Goal: Transaction & Acquisition: Download file/media

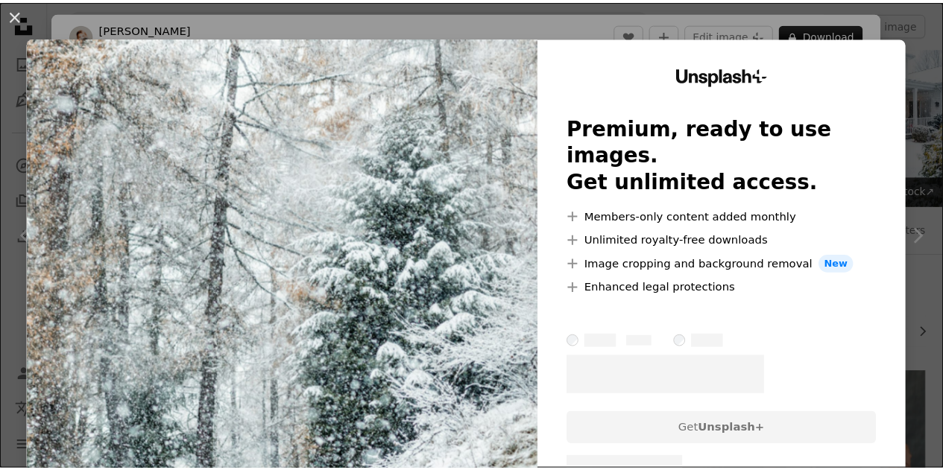
scroll to position [1118, 0]
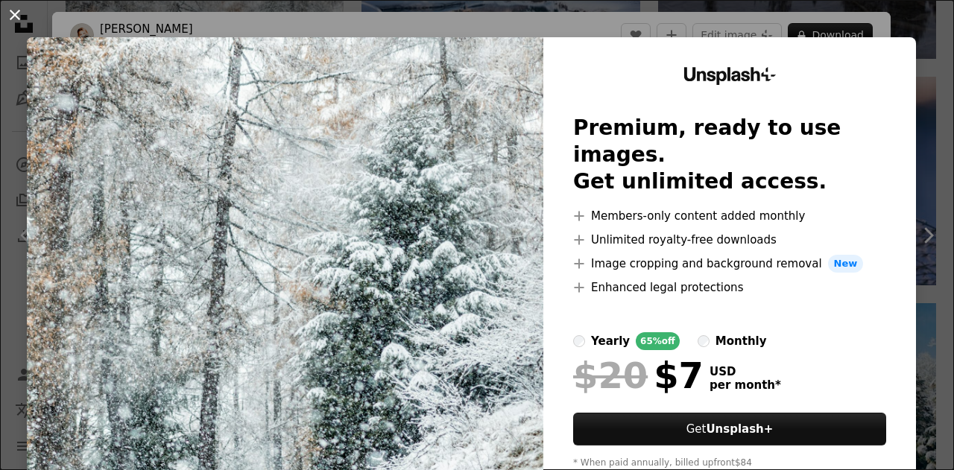
click at [16, 16] on button "An X shape" at bounding box center [15, 15] width 18 height 18
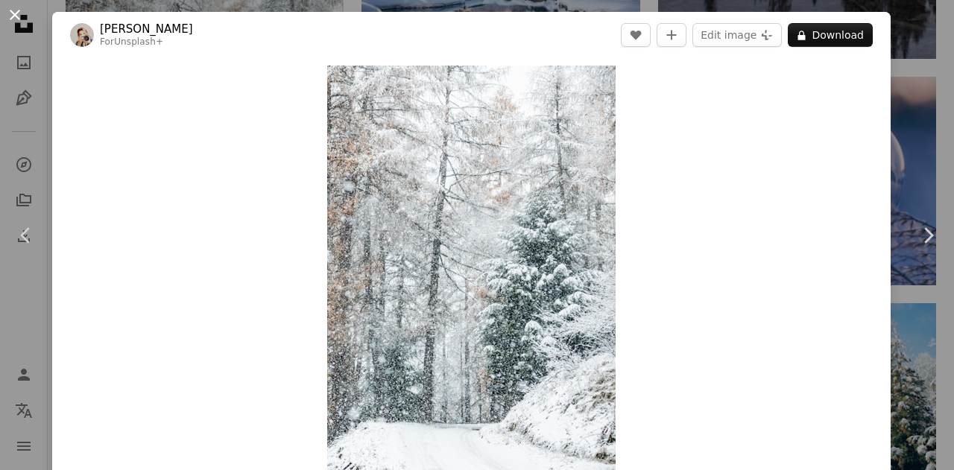
click at [18, 11] on button "An X shape" at bounding box center [15, 15] width 18 height 18
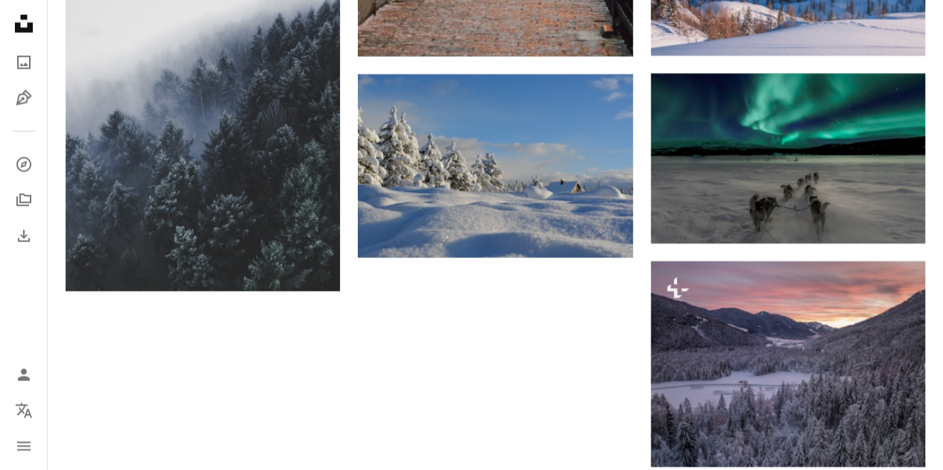
scroll to position [1938, 0]
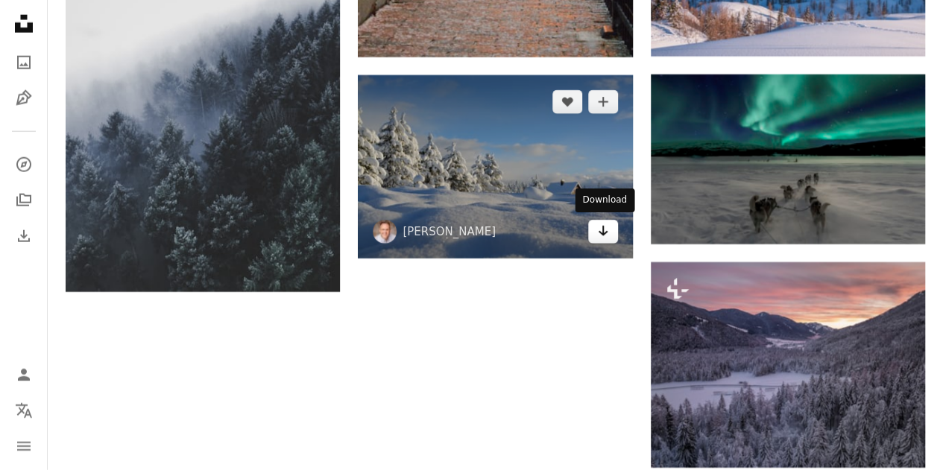
click at [604, 231] on icon "Download" at bounding box center [603, 231] width 10 height 10
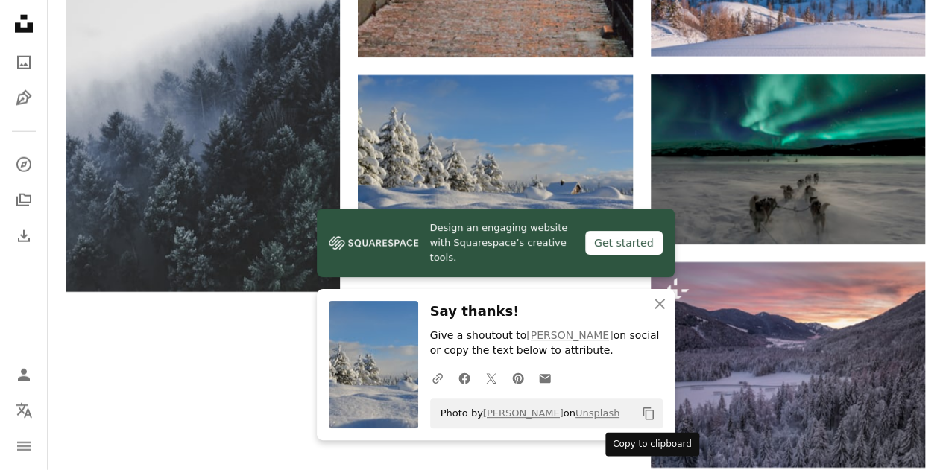
click at [650, 412] on icon "Copy content" at bounding box center [648, 413] width 13 height 13
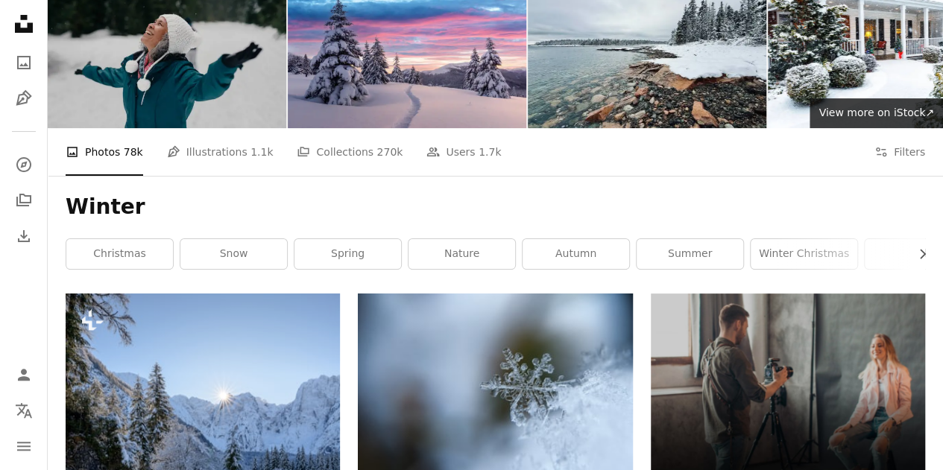
scroll to position [0, 0]
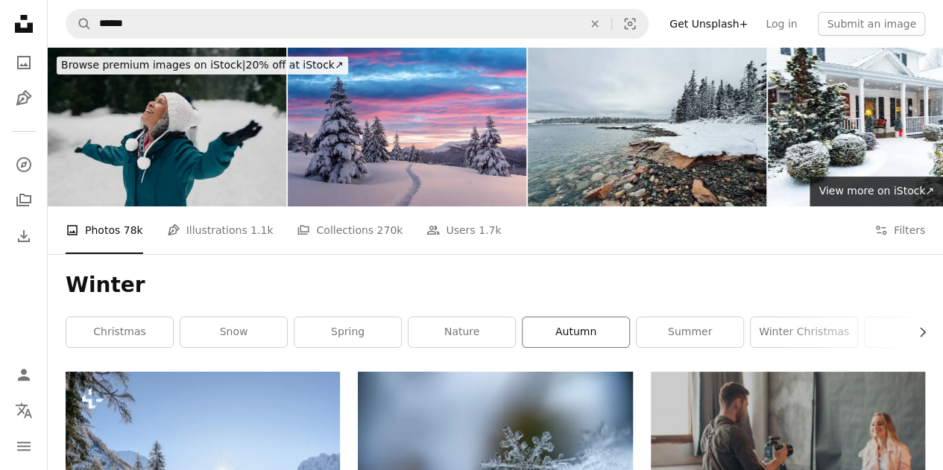
click at [575, 337] on link "autumn" at bounding box center [575, 333] width 107 height 30
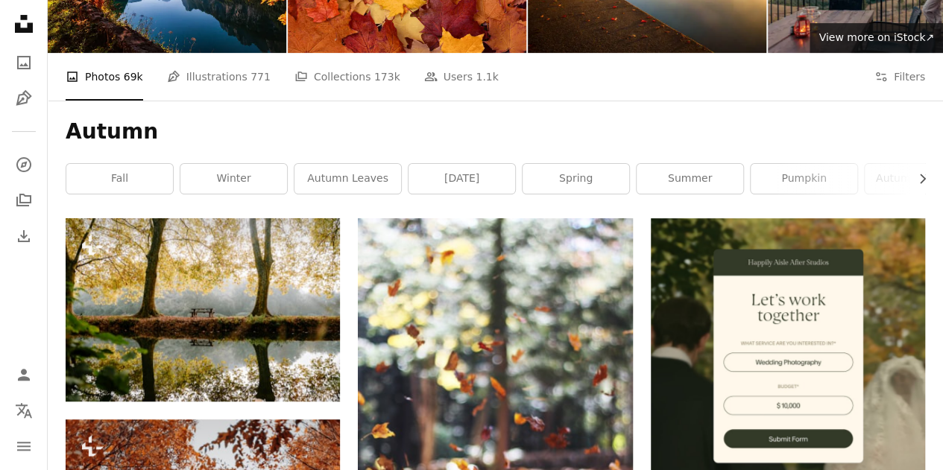
scroll to position [149, 0]
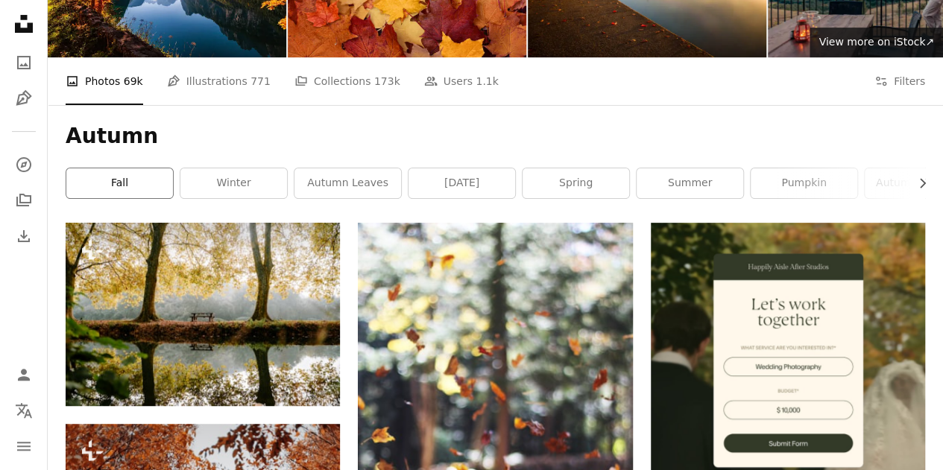
click at [126, 190] on link "fall" at bounding box center [119, 183] width 107 height 30
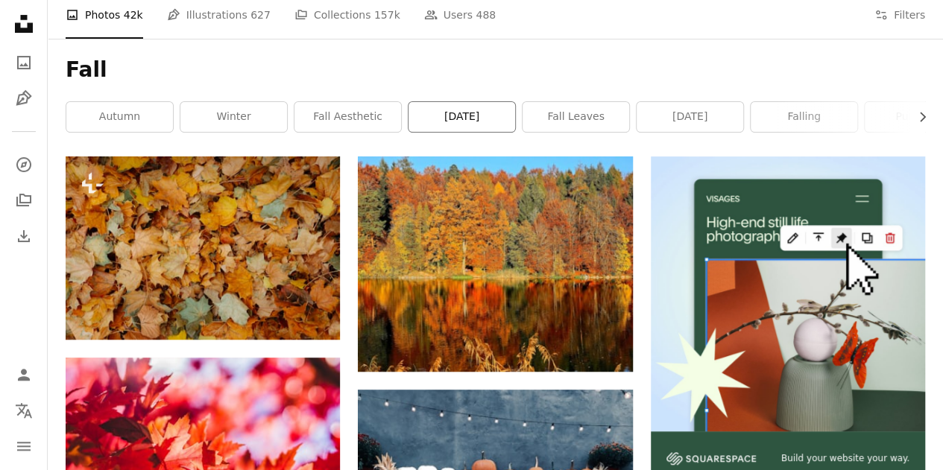
scroll to position [224, 0]
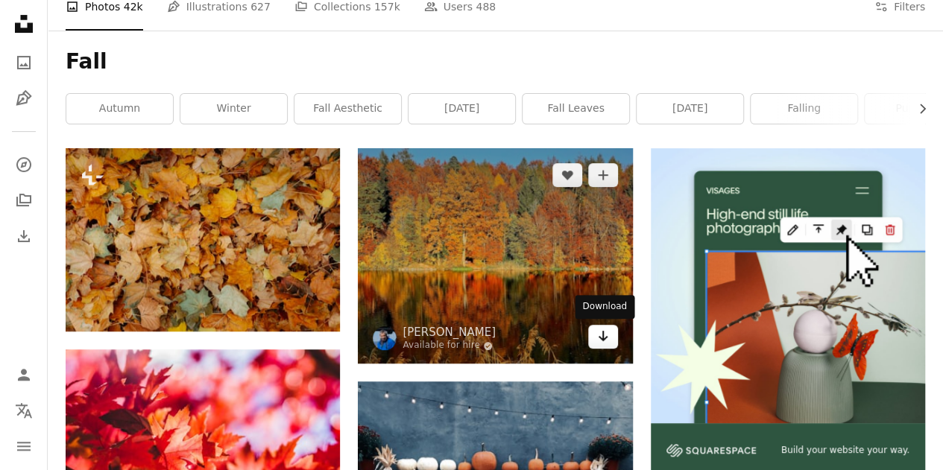
click at [597, 337] on icon "Arrow pointing down" at bounding box center [603, 336] width 12 height 18
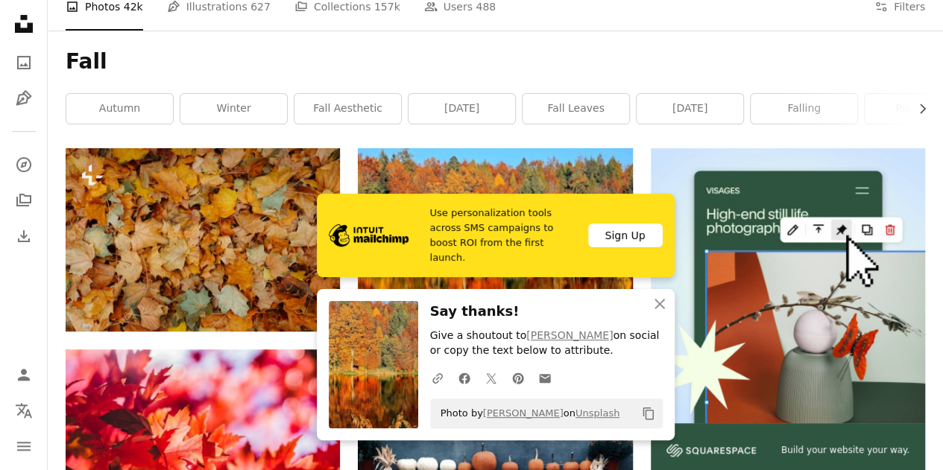
click at [653, 405] on button "Copy content" at bounding box center [648, 413] width 25 height 25
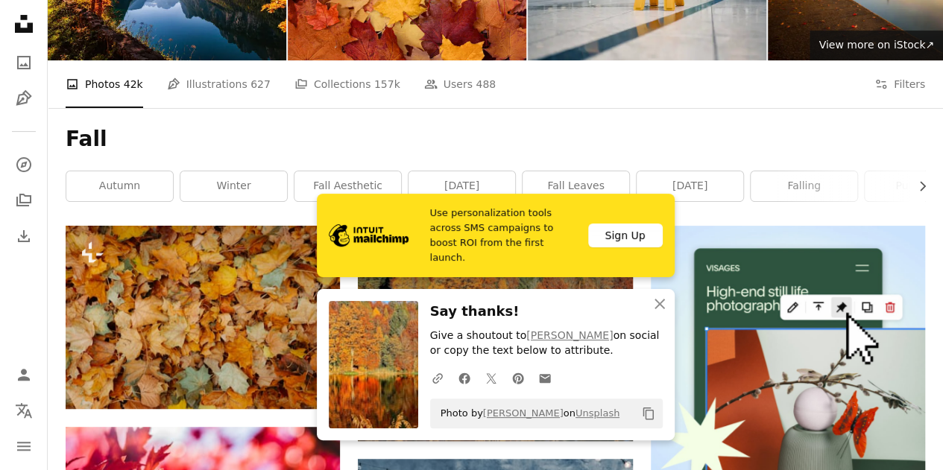
scroll to position [0, 0]
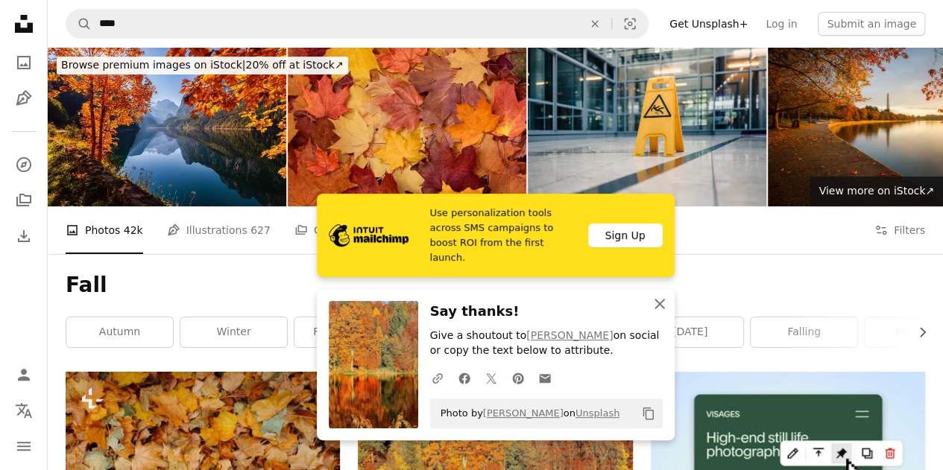
click at [661, 306] on icon "button" at bounding box center [659, 304] width 10 height 10
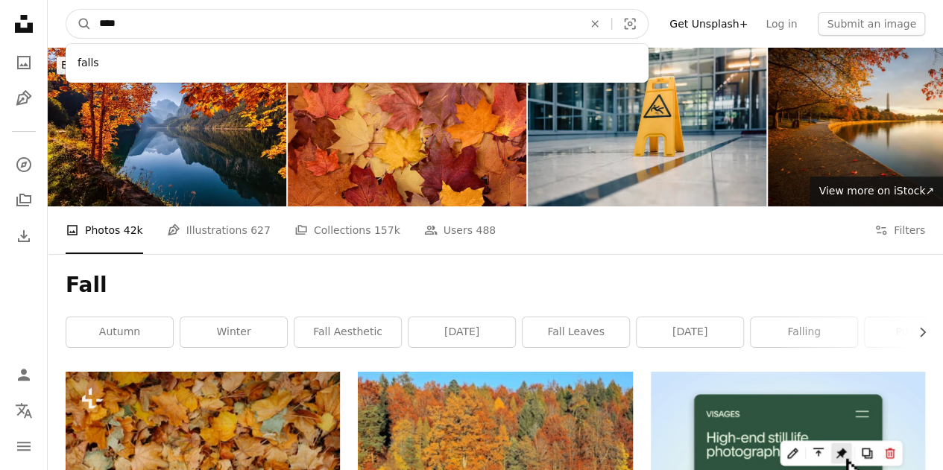
drag, startPoint x: 141, startPoint y: 23, endPoint x: 92, endPoint y: 25, distance: 48.5
click at [92, 25] on input "****" at bounding box center [335, 24] width 487 height 28
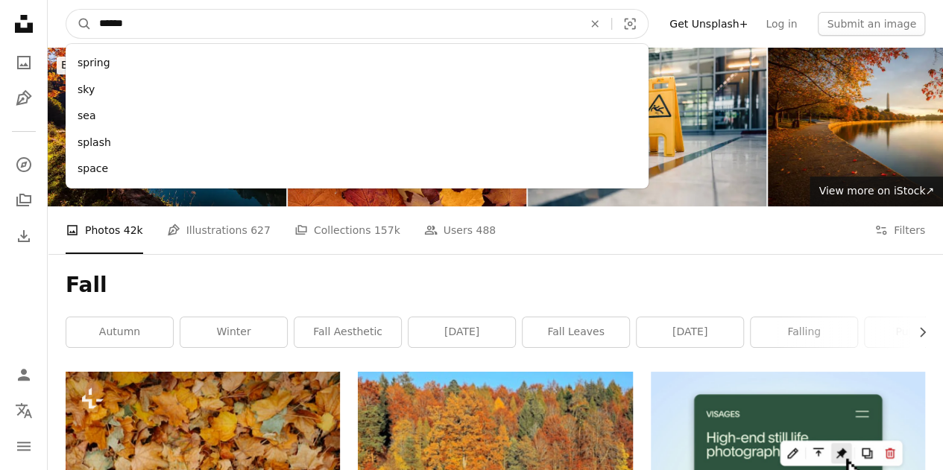
type input "******"
click at [66, 10] on button "A magnifying glass" at bounding box center [78, 24] width 25 height 28
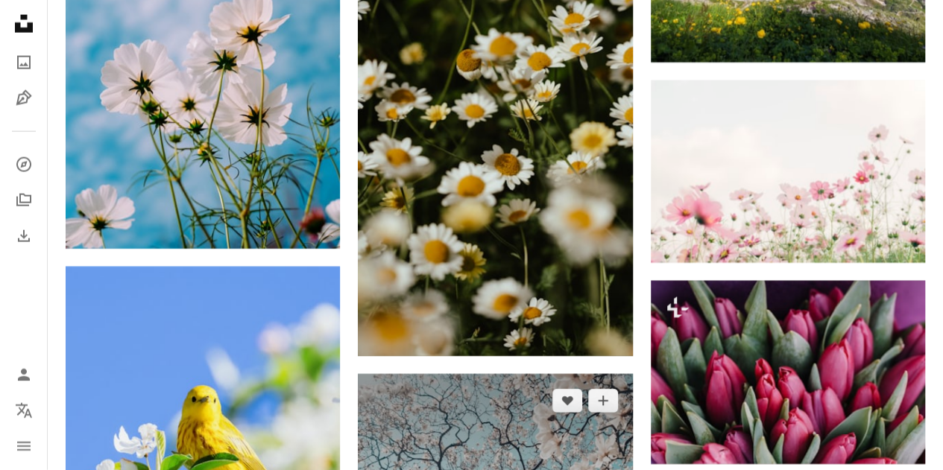
scroll to position [2012, 0]
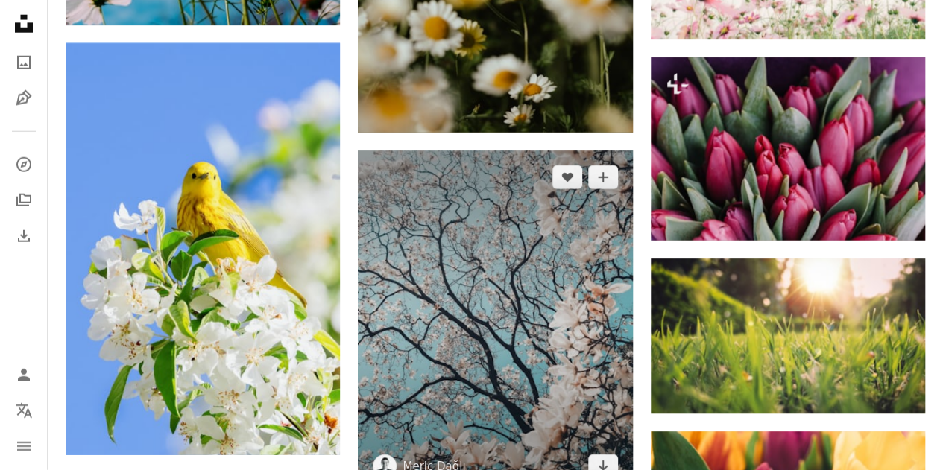
click at [543, 355] on img at bounding box center [495, 322] width 274 height 343
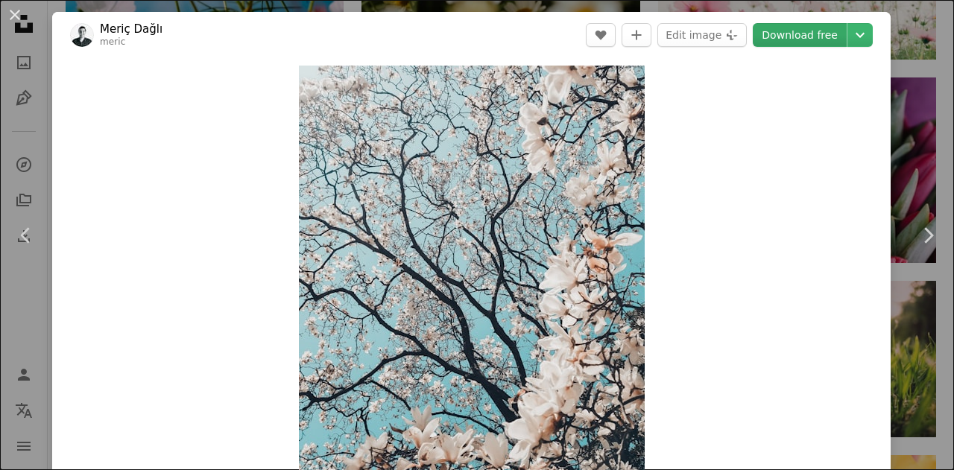
click at [790, 34] on link "Download free" at bounding box center [800, 35] width 94 height 24
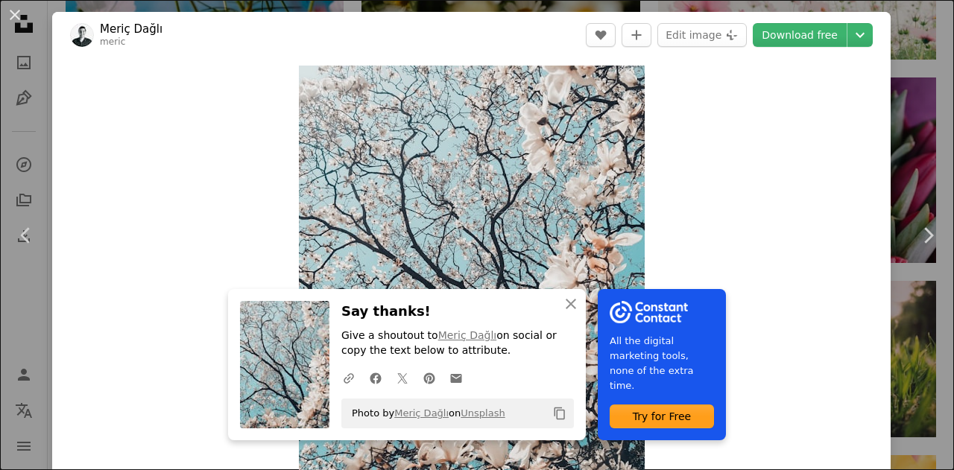
click at [557, 415] on icon "Copy content" at bounding box center [559, 413] width 13 height 13
click at [15, 19] on button "An X shape" at bounding box center [15, 15] width 18 height 18
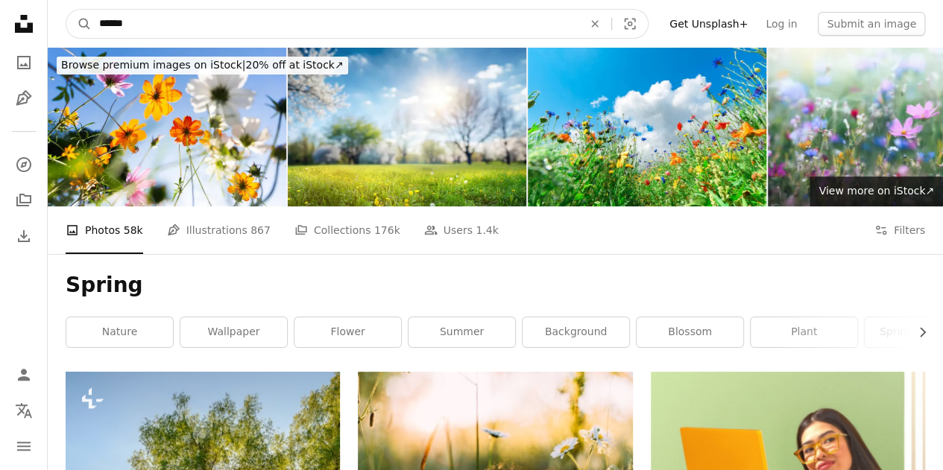
click at [154, 27] on input "******" at bounding box center [335, 24] width 487 height 28
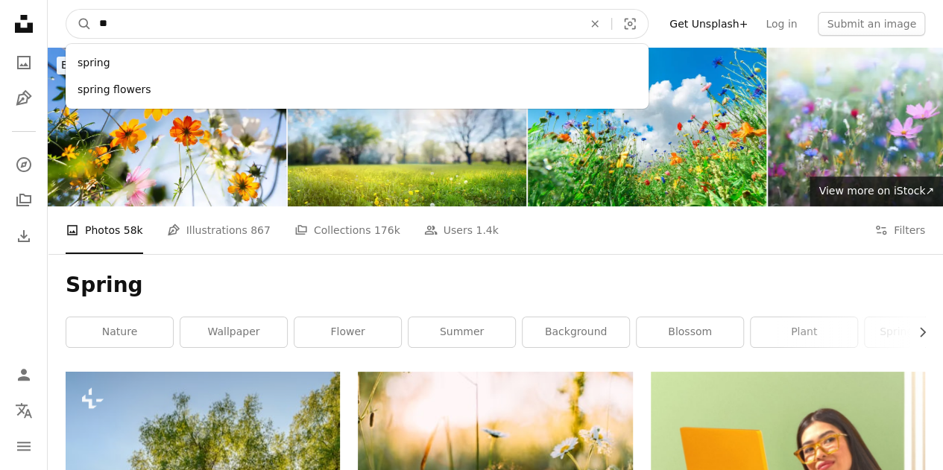
type input "*"
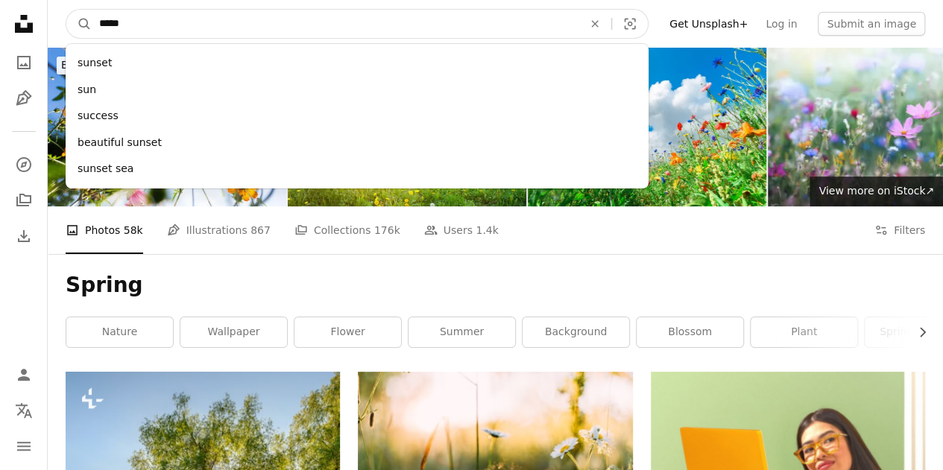
type input "******"
click button "A magnifying glass" at bounding box center [78, 24] width 25 height 28
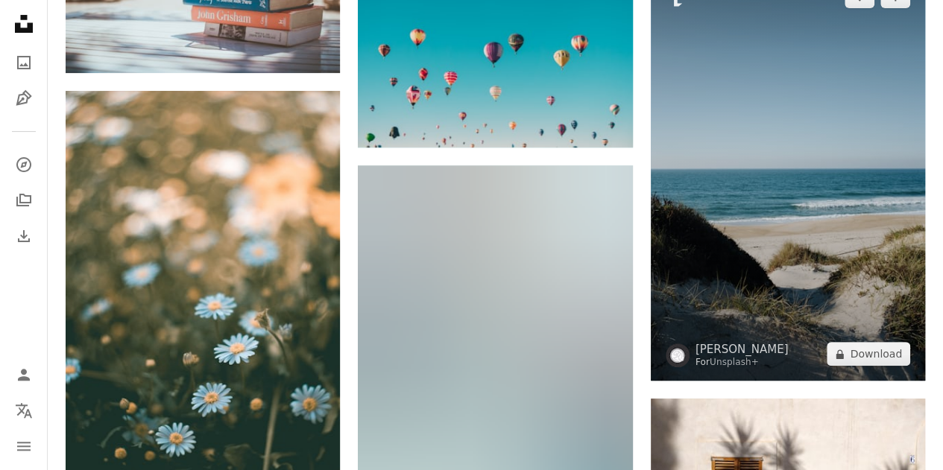
scroll to position [5814, 0]
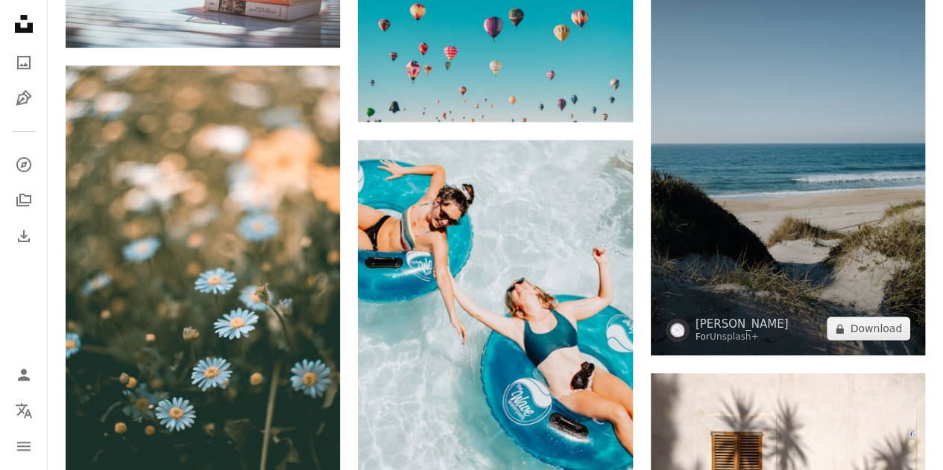
click at [734, 206] on img at bounding box center [788, 150] width 274 height 412
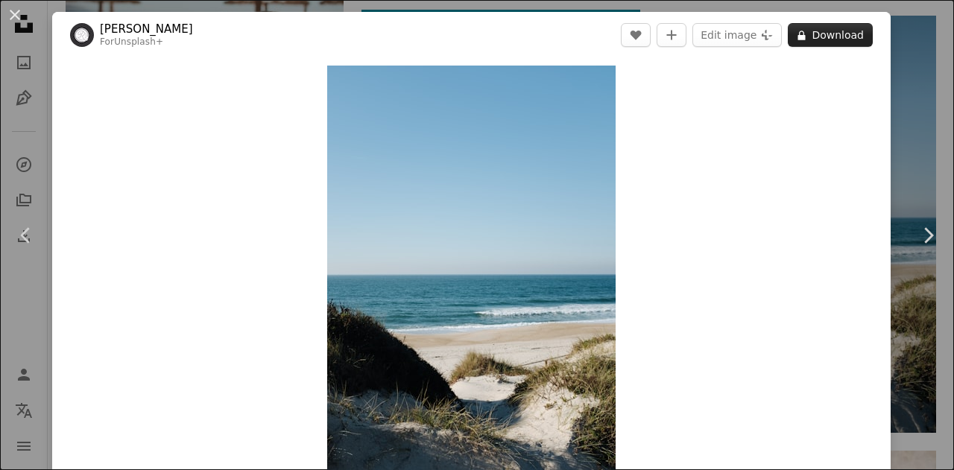
click at [823, 30] on button "A lock Download" at bounding box center [830, 35] width 85 height 24
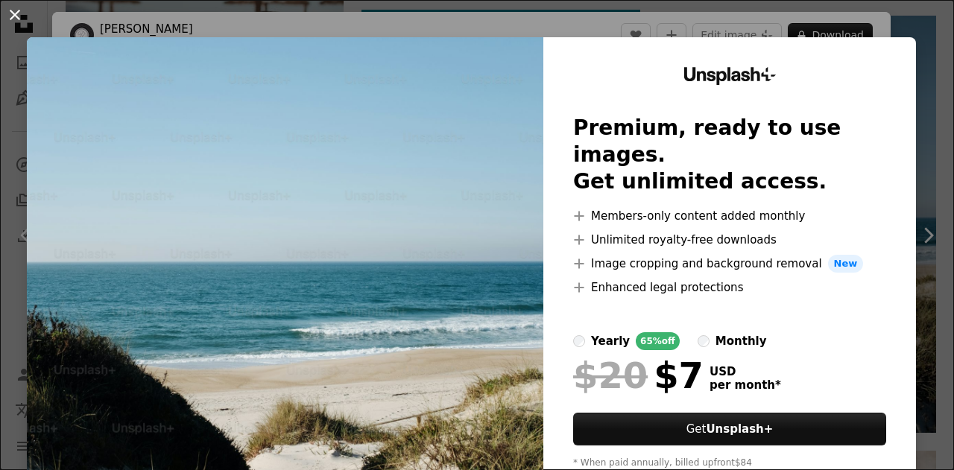
click at [13, 16] on button "An X shape" at bounding box center [15, 15] width 18 height 18
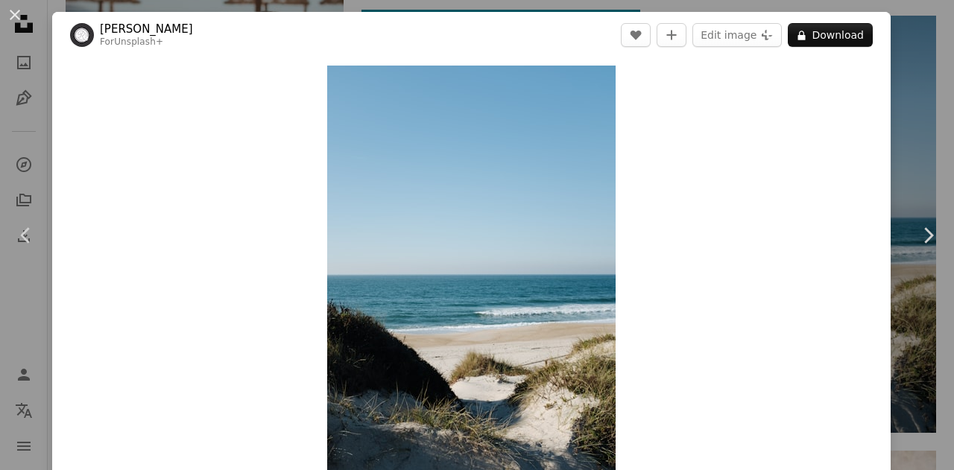
click at [18, 18] on button "An X shape" at bounding box center [15, 15] width 18 height 18
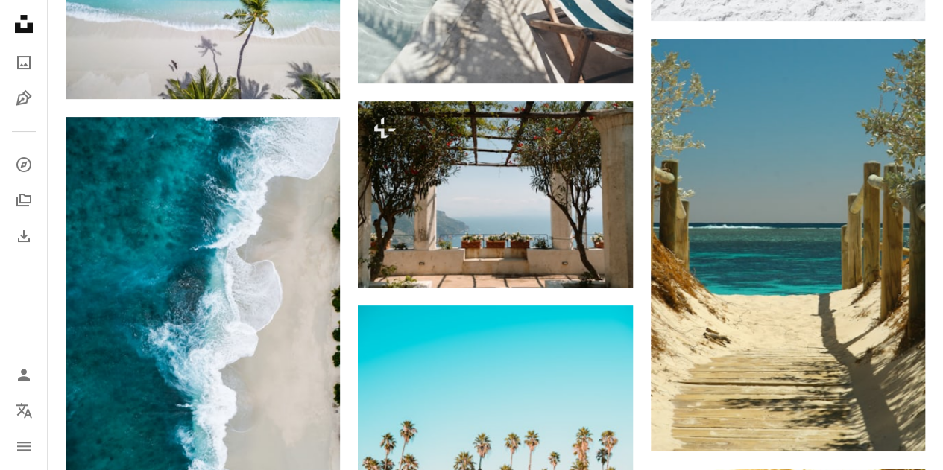
scroll to position [2981, 0]
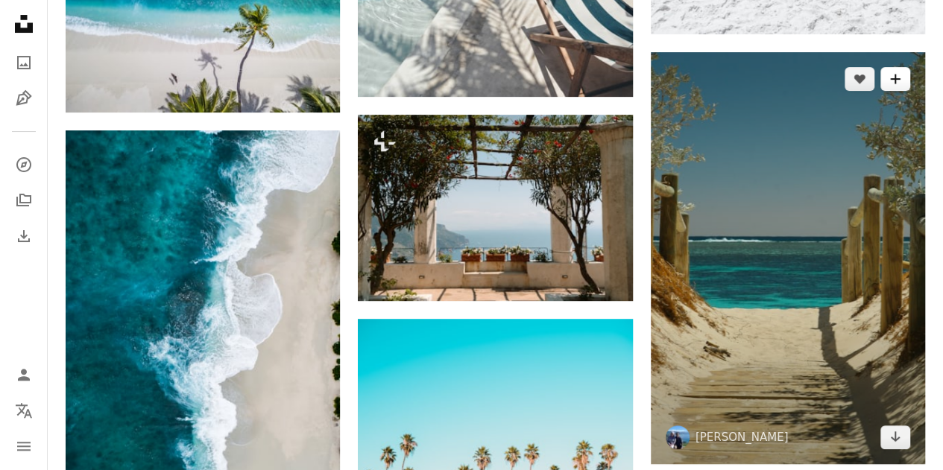
click at [900, 84] on button "A plus sign" at bounding box center [895, 79] width 30 height 24
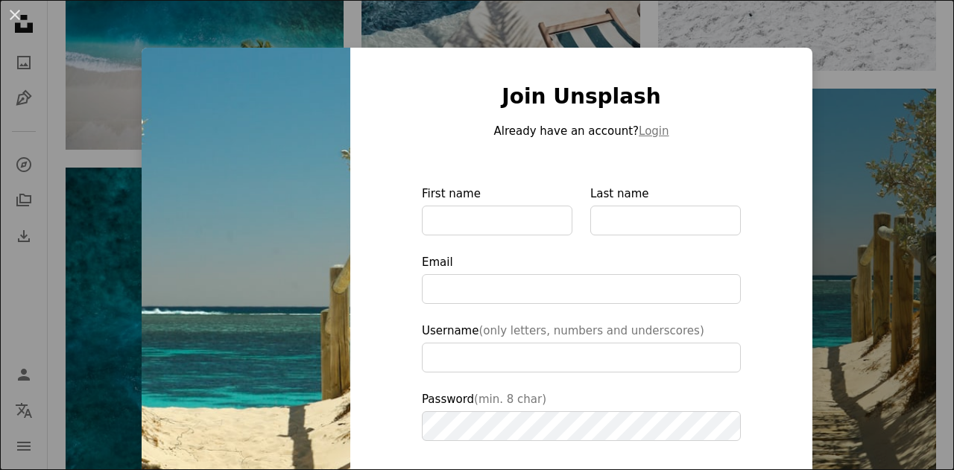
click at [132, 33] on div "An X shape Join Unsplash Already have an account? Login First name Last name Em…" at bounding box center [477, 235] width 954 height 470
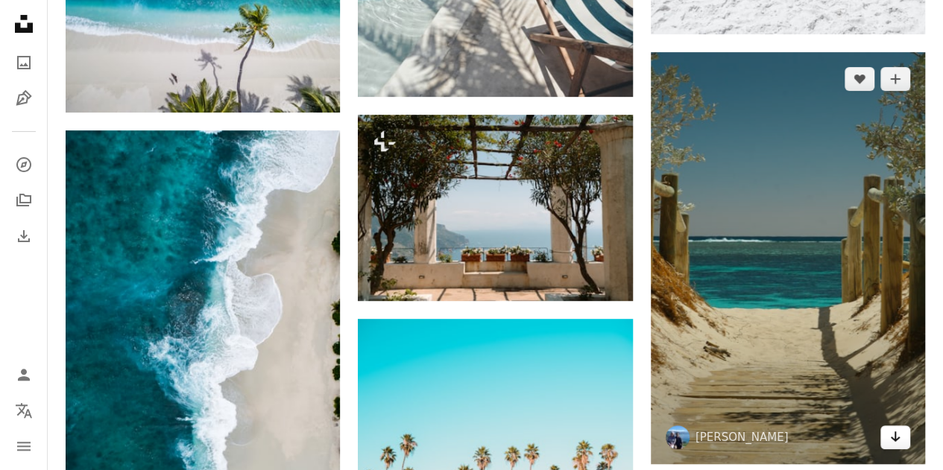
click at [903, 438] on link "Arrow pointing down" at bounding box center [895, 438] width 30 height 24
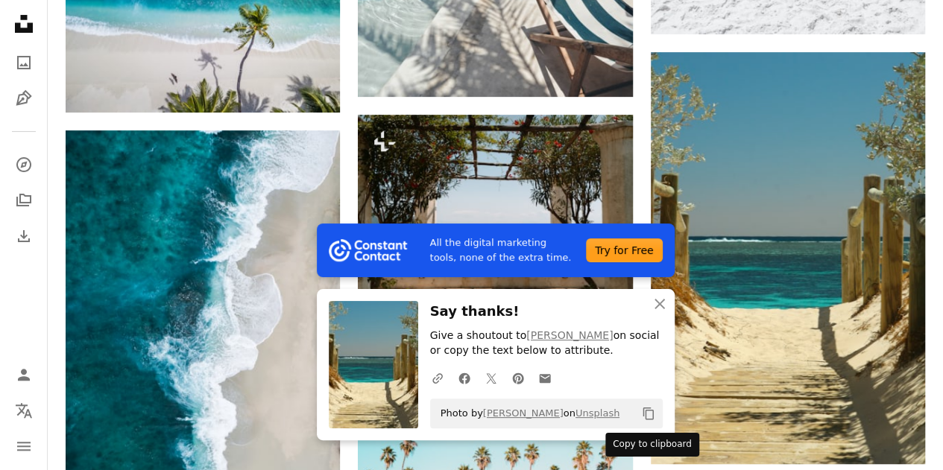
click at [648, 412] on icon "Copy content" at bounding box center [648, 413] width 13 height 13
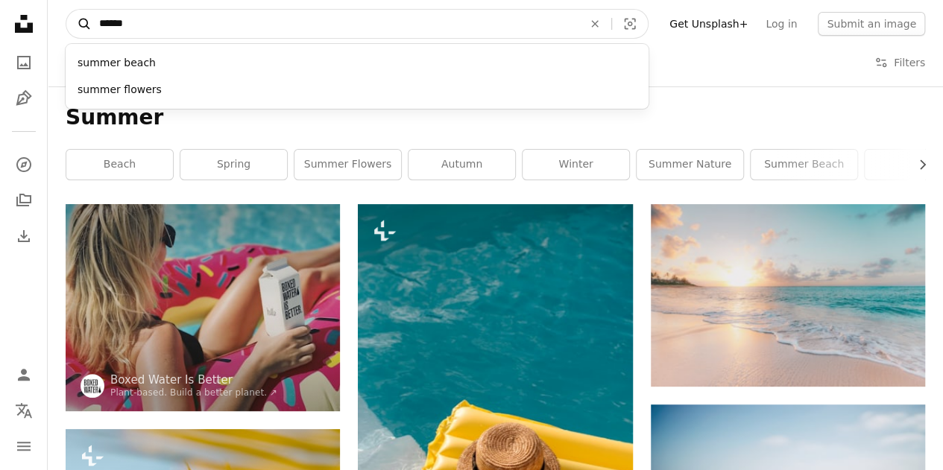
drag, startPoint x: 172, startPoint y: 28, endPoint x: 70, endPoint y: 28, distance: 102.1
click at [70, 28] on form "A magnifying glass ****** summer beach summer flowers An X shape Visual search" at bounding box center [357, 24] width 583 height 30
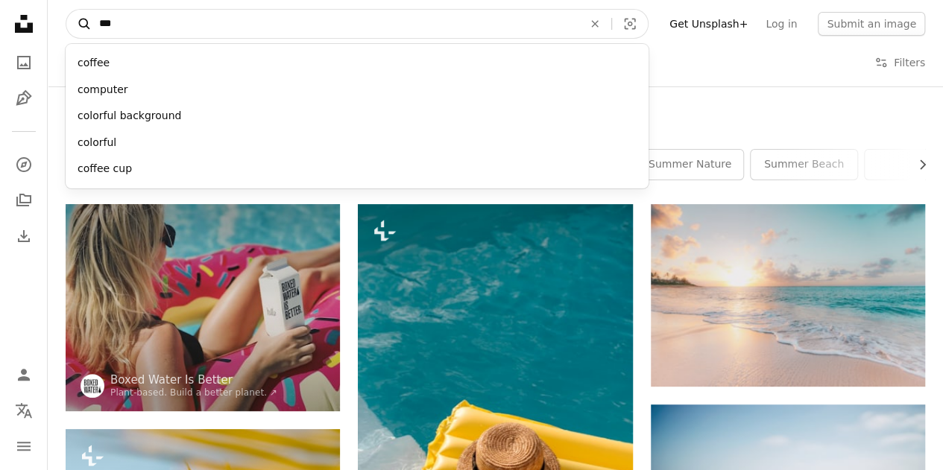
type input "****"
click button "A magnifying glass" at bounding box center [78, 24] width 25 height 28
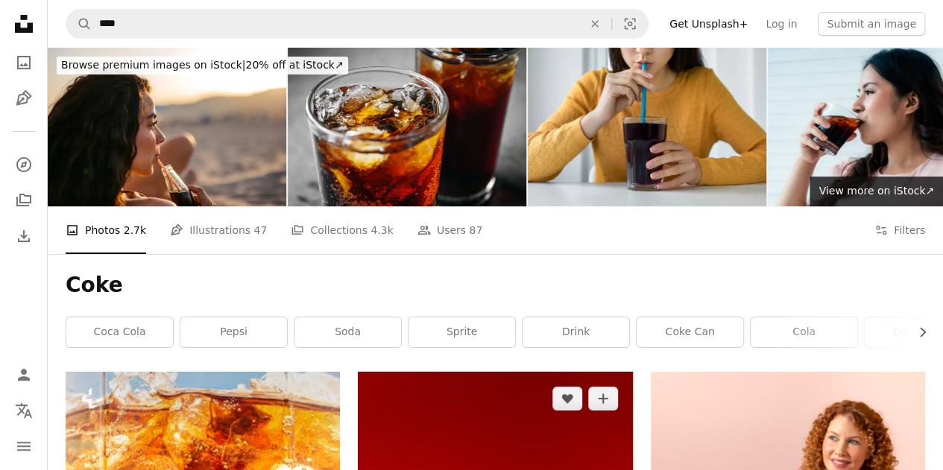
scroll to position [298, 0]
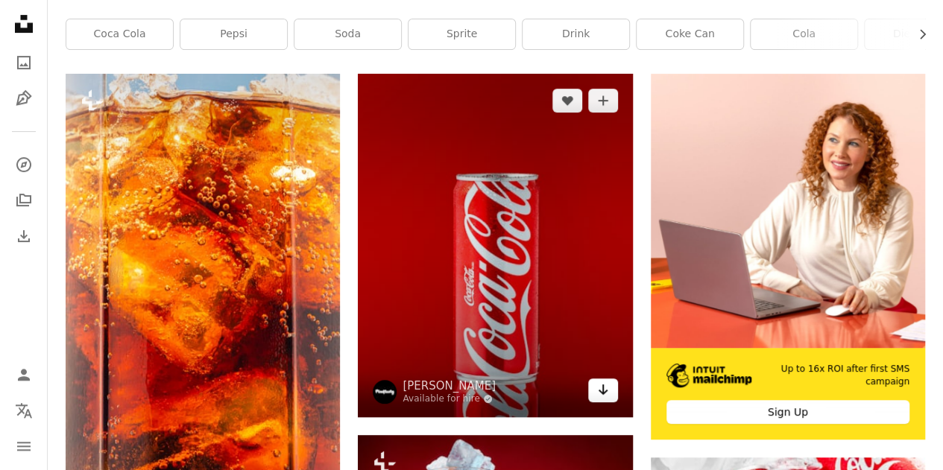
click at [607, 397] on icon "Arrow pointing down" at bounding box center [603, 390] width 12 height 18
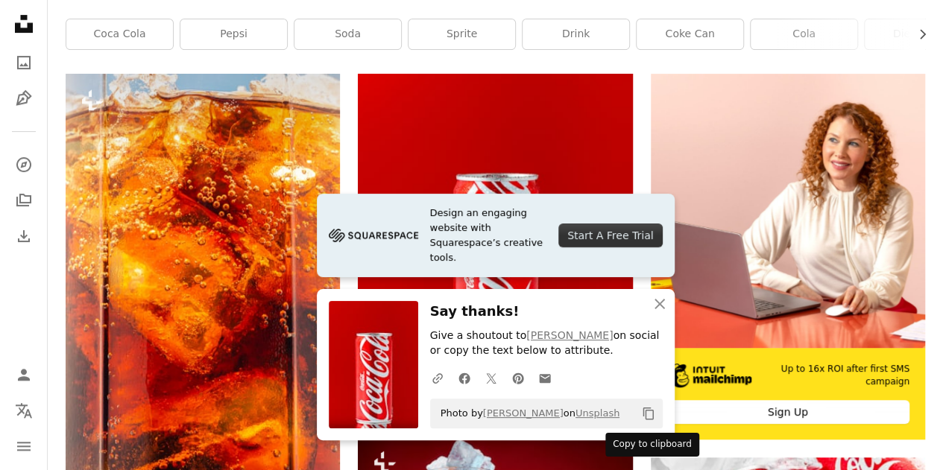
click at [651, 418] on icon "Copy content" at bounding box center [648, 413] width 13 height 13
click at [655, 299] on icon "An X shape" at bounding box center [660, 304] width 18 height 18
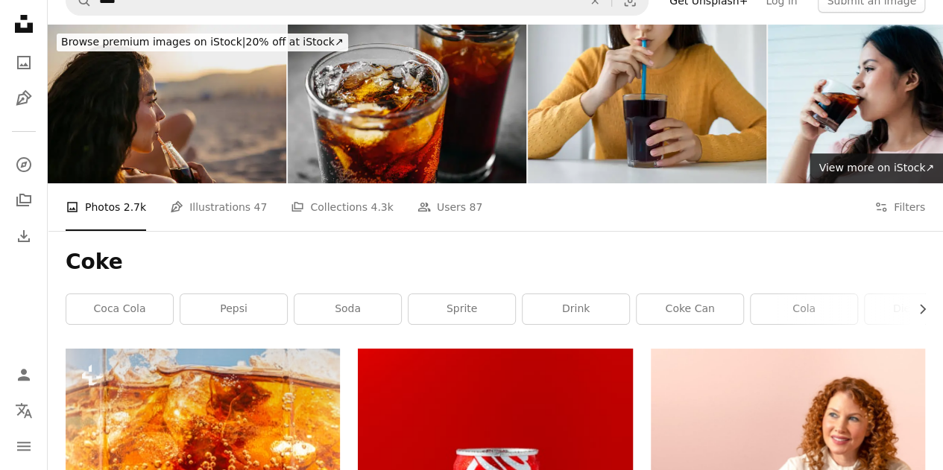
scroll to position [0, 0]
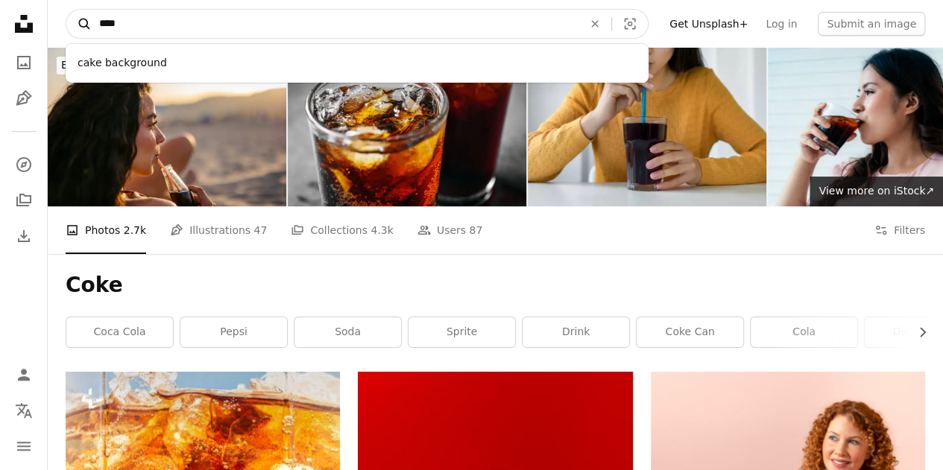
drag, startPoint x: 141, startPoint y: 23, endPoint x: 70, endPoint y: 22, distance: 70.8
click at [70, 22] on form "A magnifying glass **** cake background An X shape Visual search" at bounding box center [357, 24] width 583 height 30
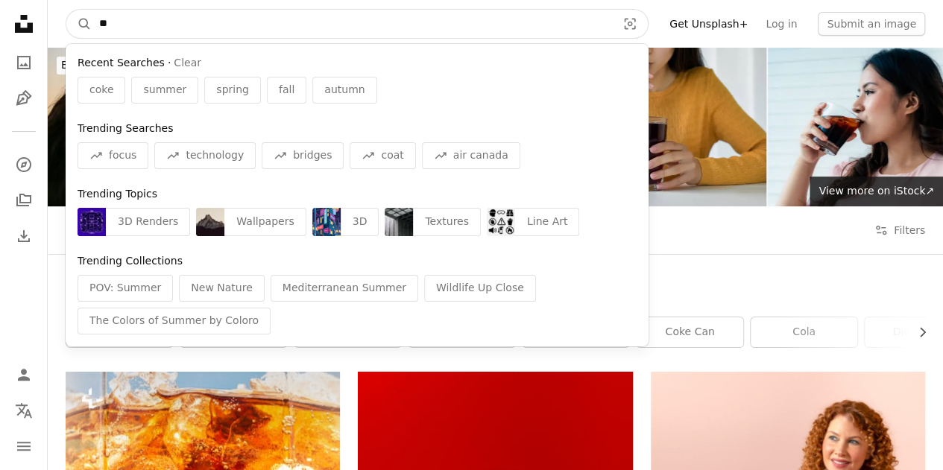
type input "***"
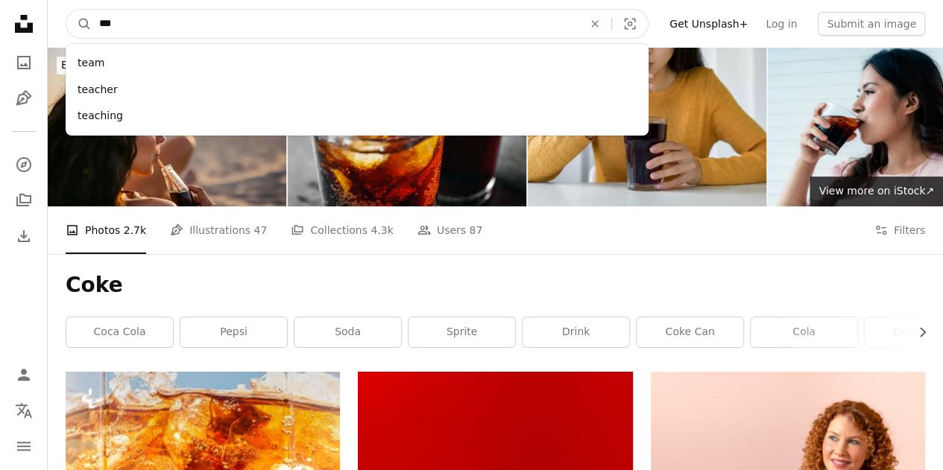
click button "A magnifying glass" at bounding box center [78, 24] width 25 height 28
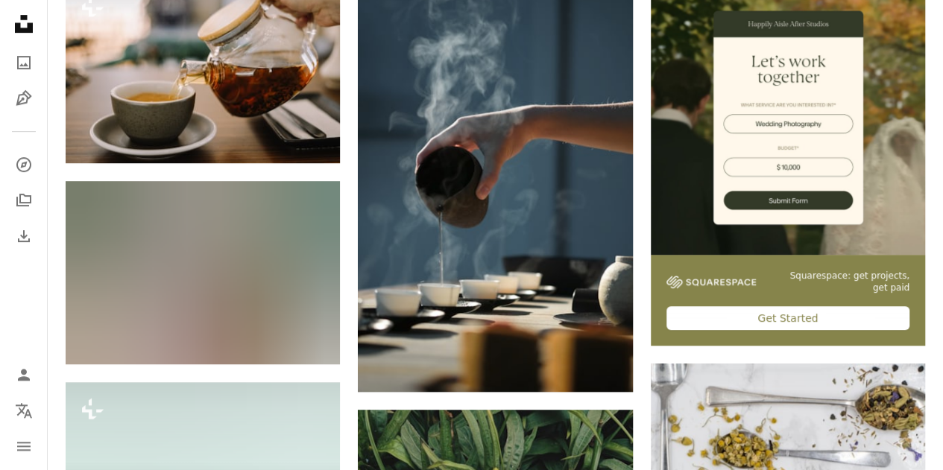
scroll to position [298, 0]
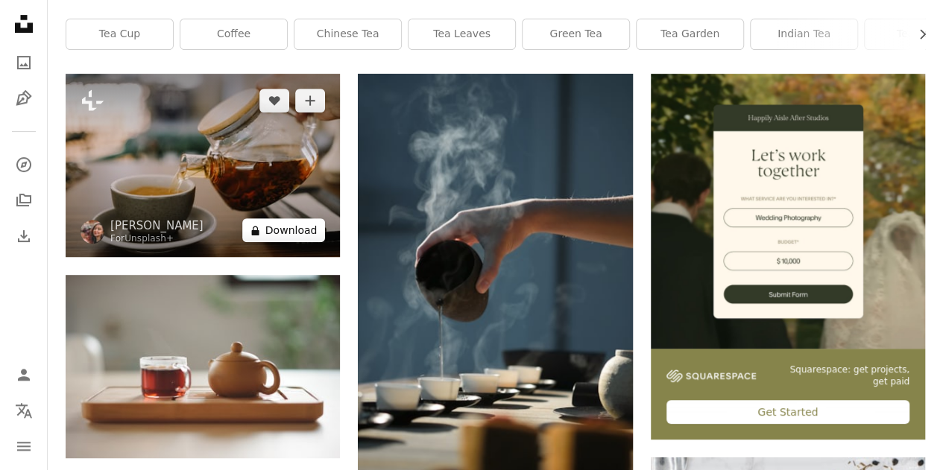
click at [274, 227] on button "A lock Download" at bounding box center [283, 230] width 83 height 24
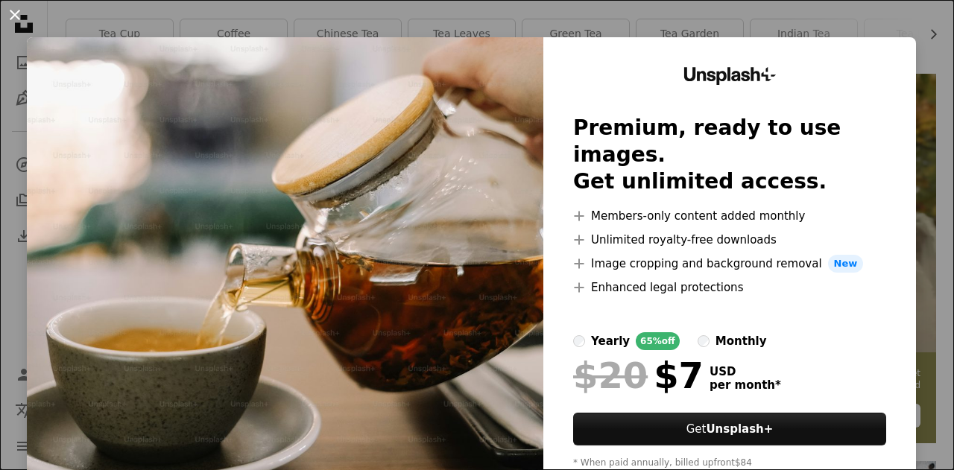
click at [10, 17] on button "An X shape" at bounding box center [15, 15] width 18 height 18
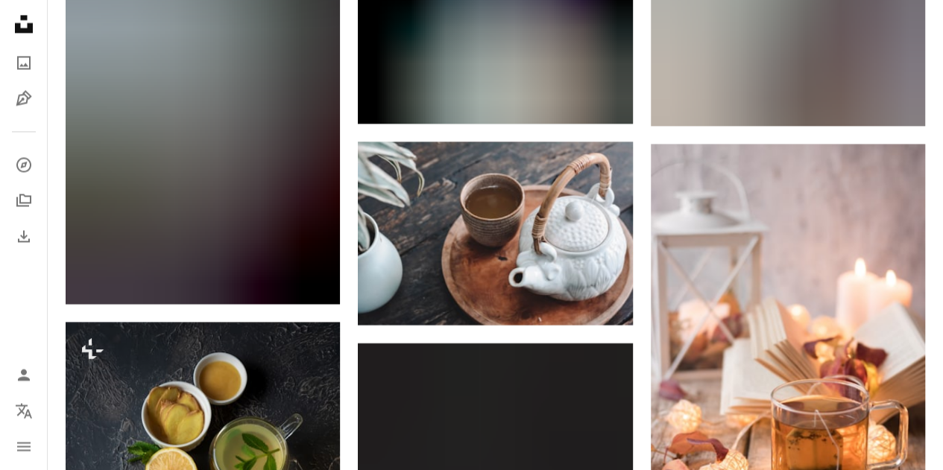
scroll to position [1267, 0]
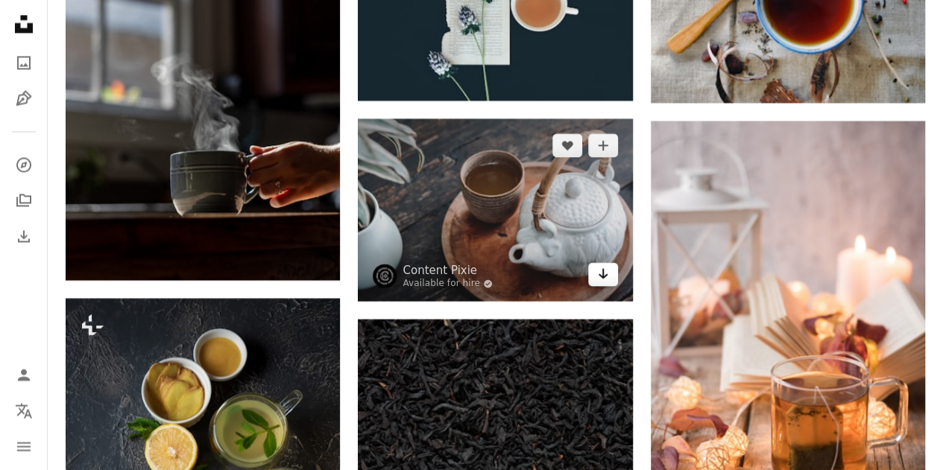
click at [607, 275] on icon "Arrow pointing down" at bounding box center [603, 274] width 12 height 18
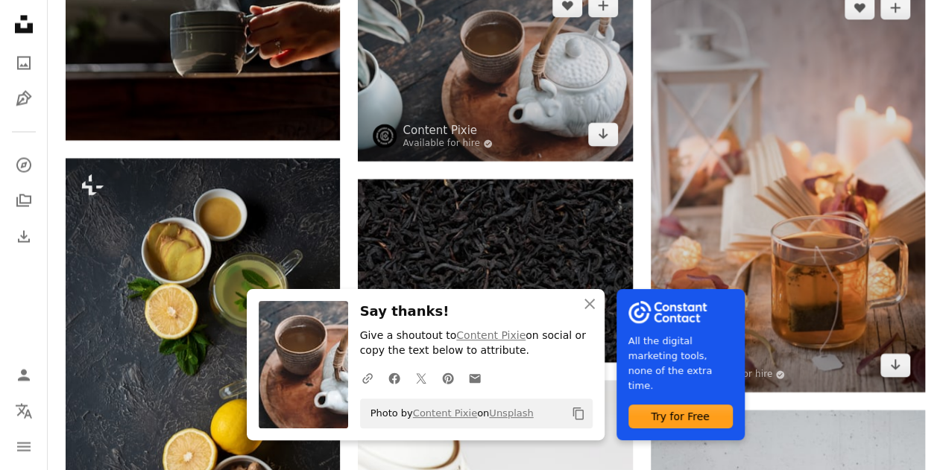
scroll to position [1416, 0]
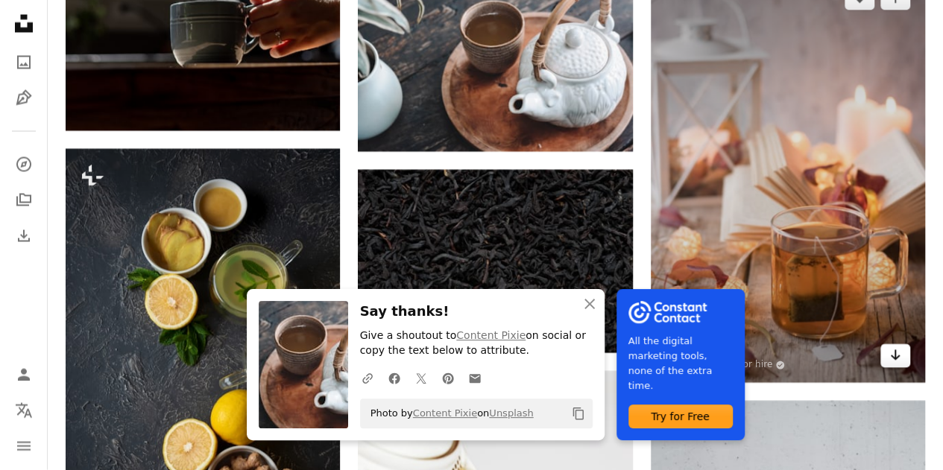
click at [888, 356] on link "Arrow pointing down" at bounding box center [895, 356] width 30 height 24
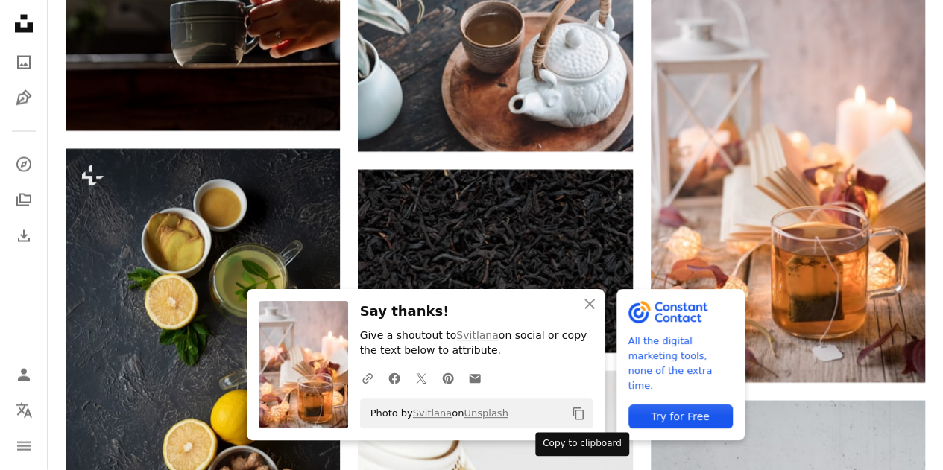
click at [580, 414] on icon "Copy content" at bounding box center [578, 413] width 13 height 13
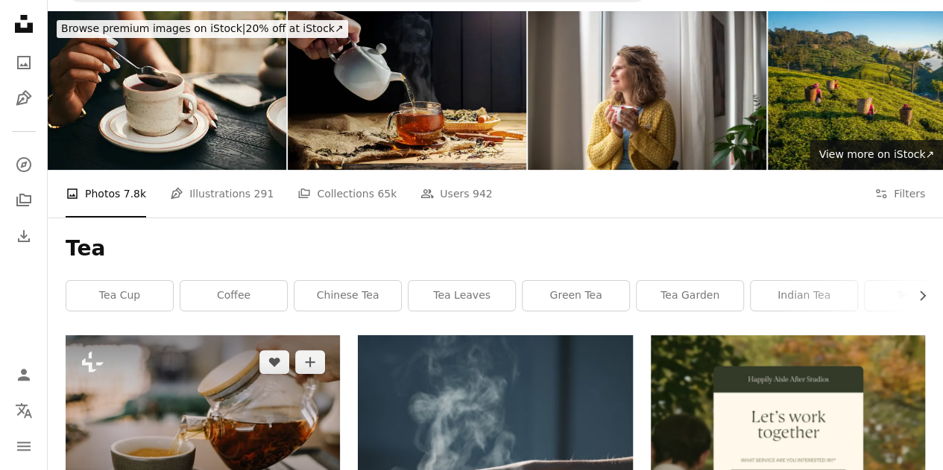
scroll to position [0, 0]
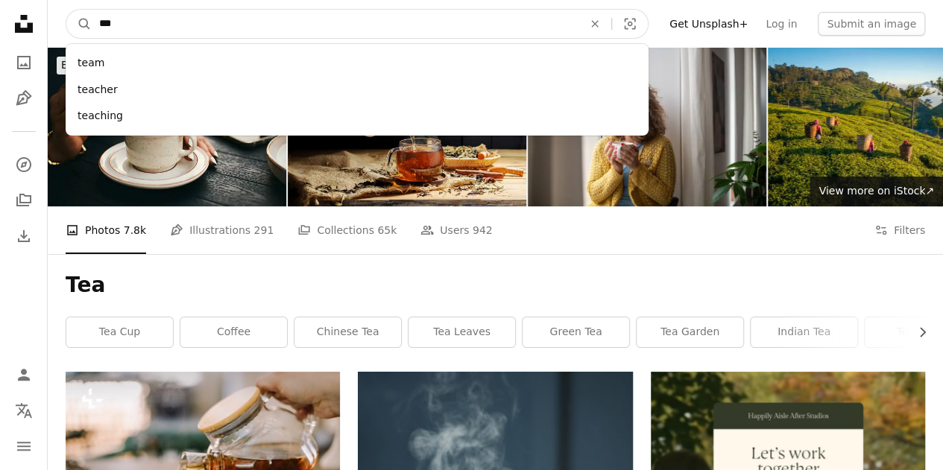
drag, startPoint x: 171, startPoint y: 19, endPoint x: 28, endPoint y: 19, distance: 143.1
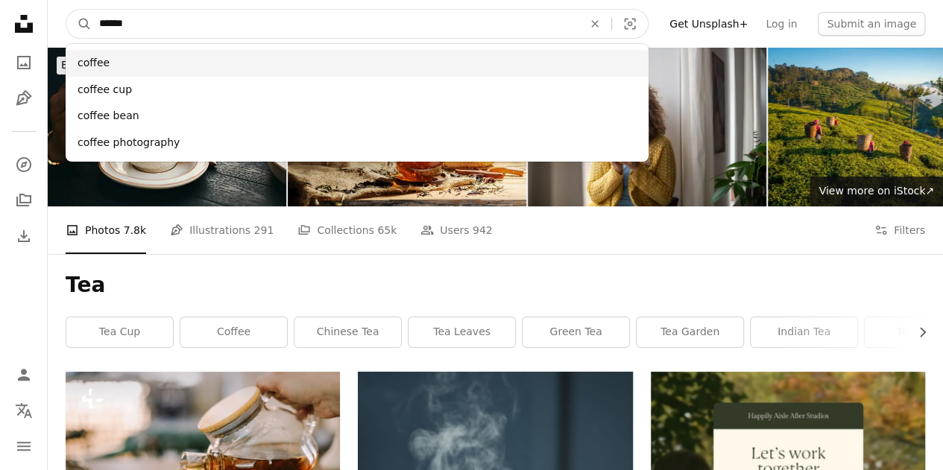
type input "******"
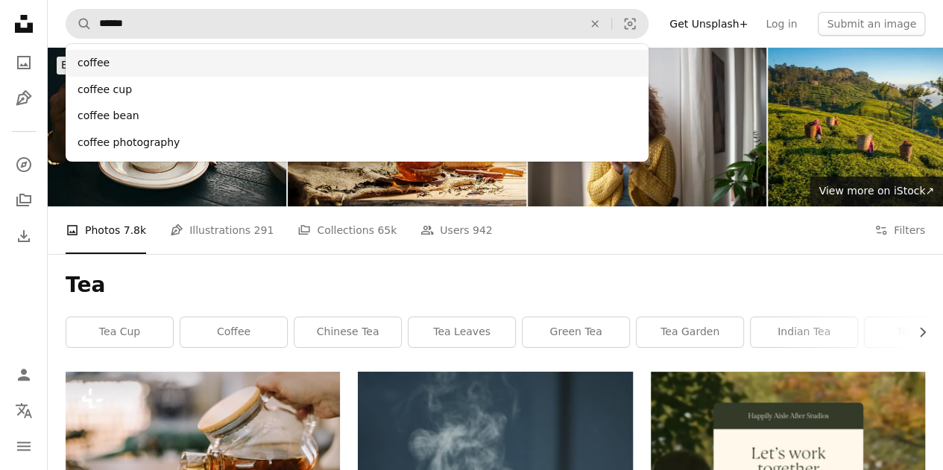
click at [91, 61] on div "coffee" at bounding box center [357, 63] width 583 height 27
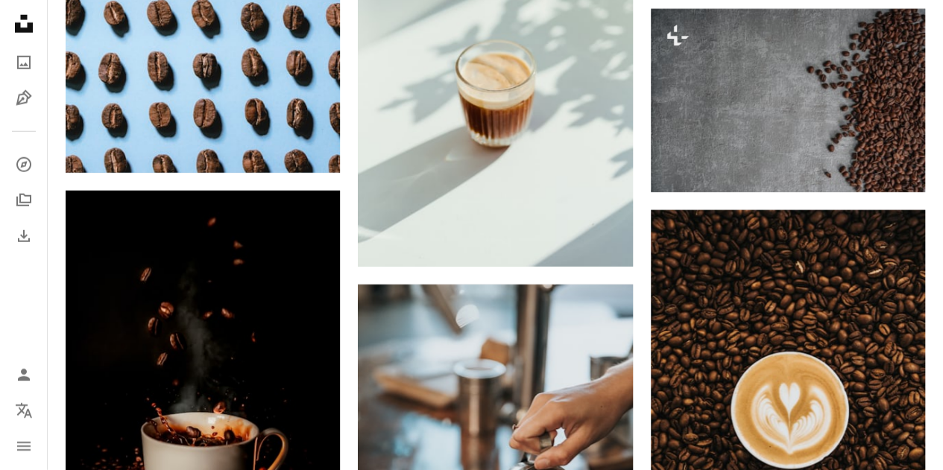
scroll to position [2311, 0]
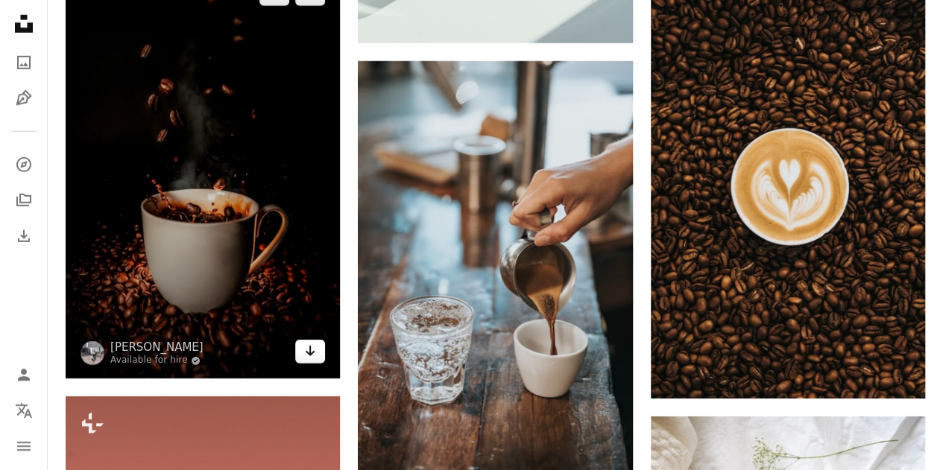
click at [303, 360] on link "Arrow pointing down" at bounding box center [310, 352] width 30 height 24
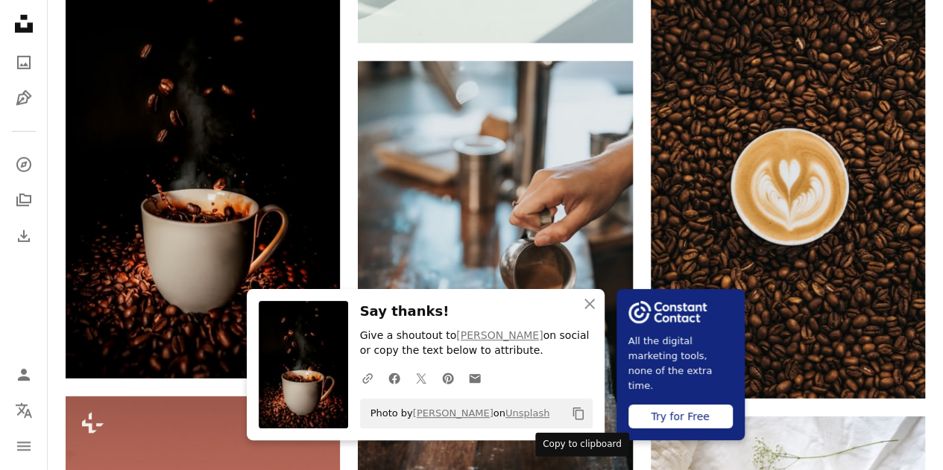
click at [578, 409] on icon "Copy content" at bounding box center [578, 413] width 13 height 13
click at [591, 303] on icon "An X shape" at bounding box center [590, 304] width 18 height 18
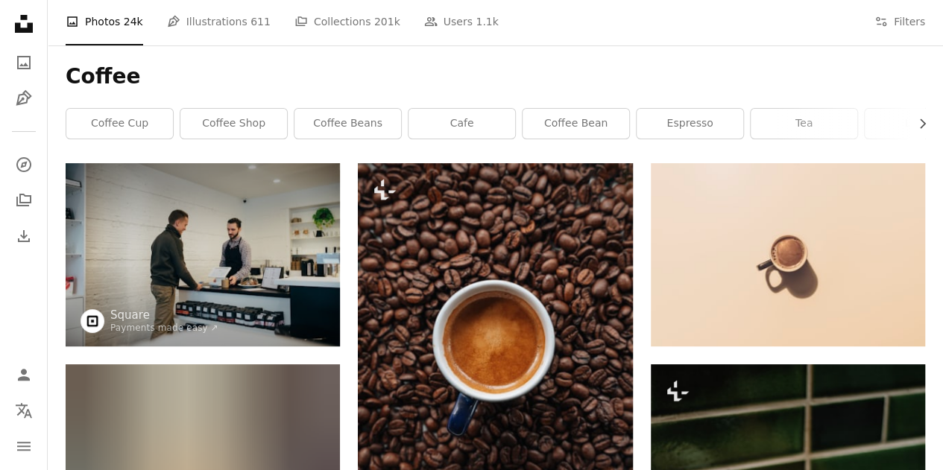
scroll to position [0, 0]
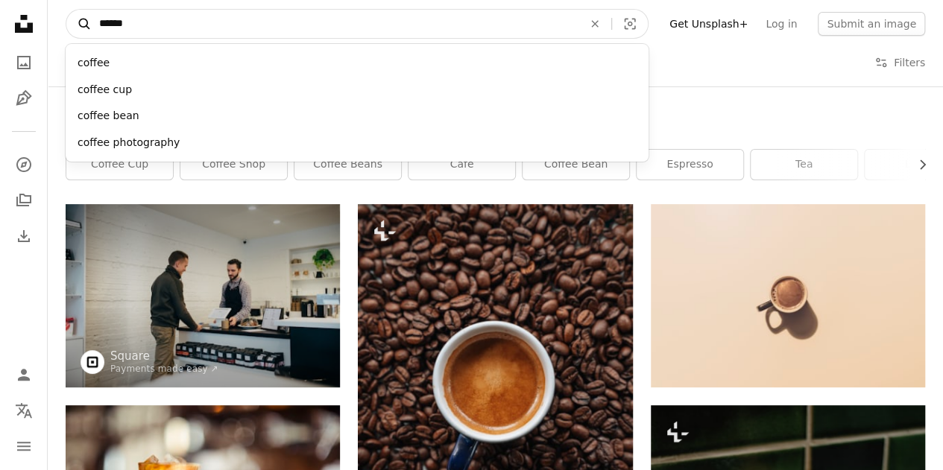
drag, startPoint x: 155, startPoint y: 22, endPoint x: 86, endPoint y: 23, distance: 68.6
click at [86, 23] on form "A magnifying glass ****** coffee coffee cup coffee bean coffee photography An X…" at bounding box center [357, 24] width 583 height 30
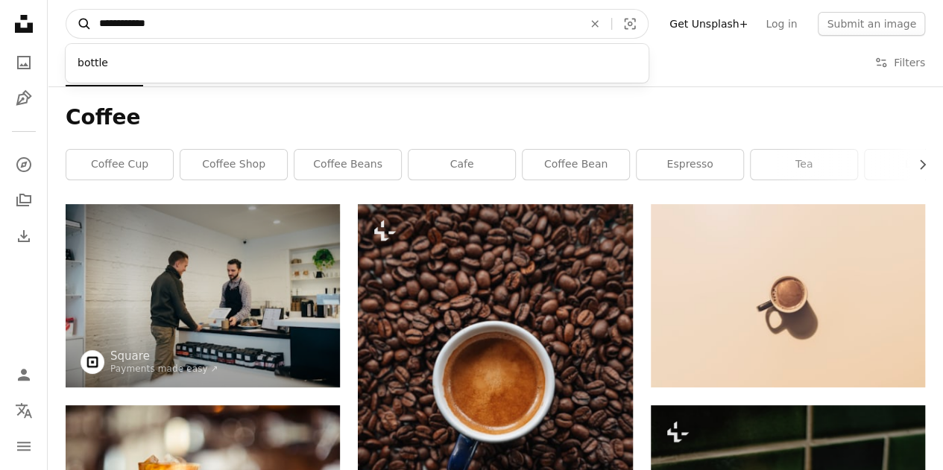
type input "**********"
click button "A magnifying glass" at bounding box center [78, 24] width 25 height 28
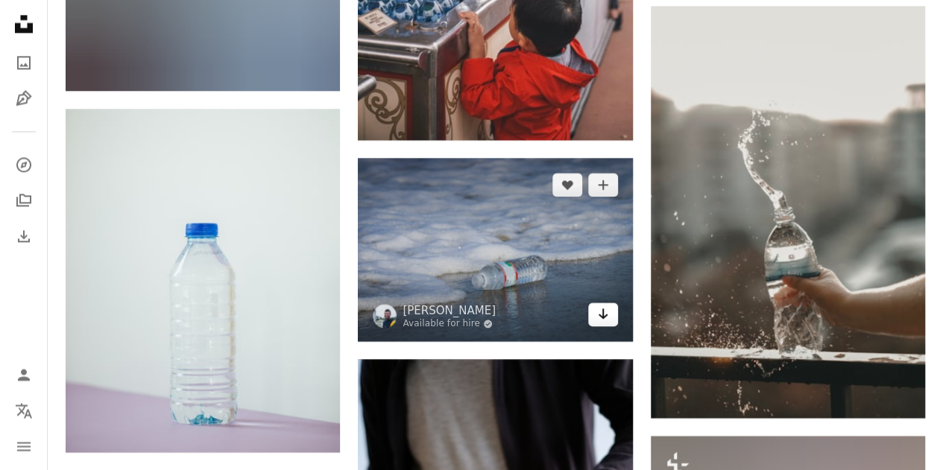
scroll to position [1193, 0]
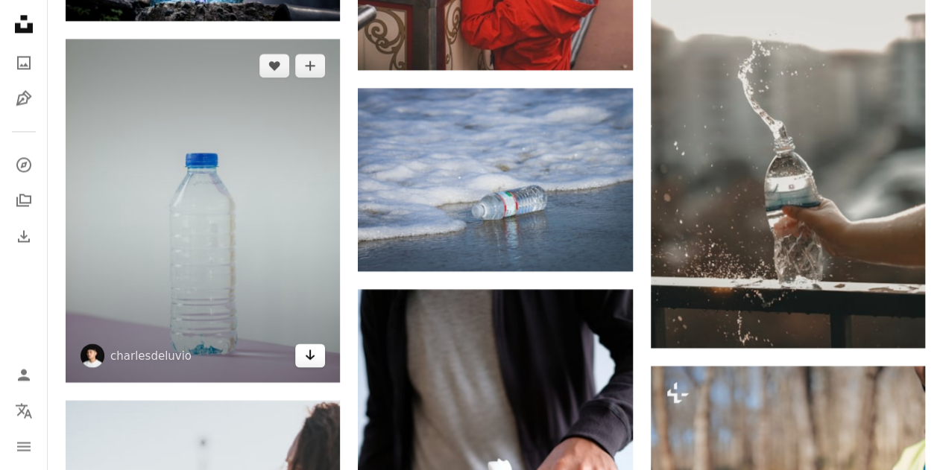
click at [312, 366] on link "Arrow pointing down" at bounding box center [310, 356] width 30 height 24
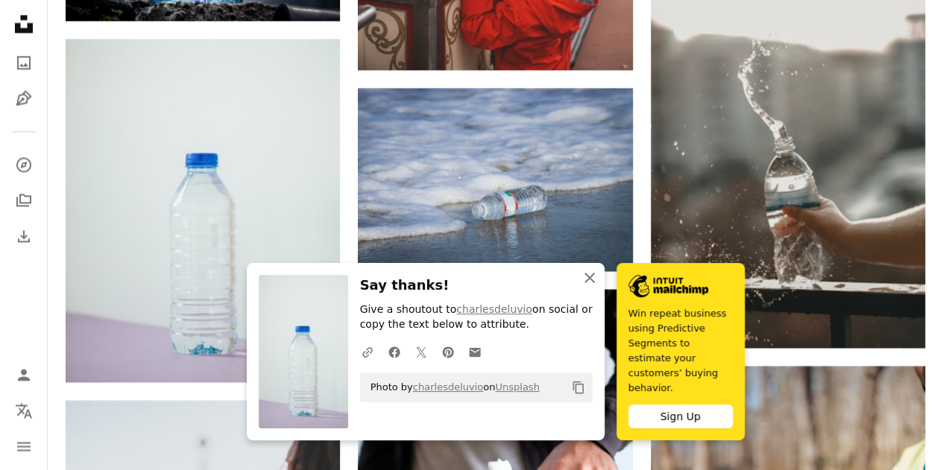
click at [594, 287] on icon "An X shape" at bounding box center [590, 278] width 18 height 18
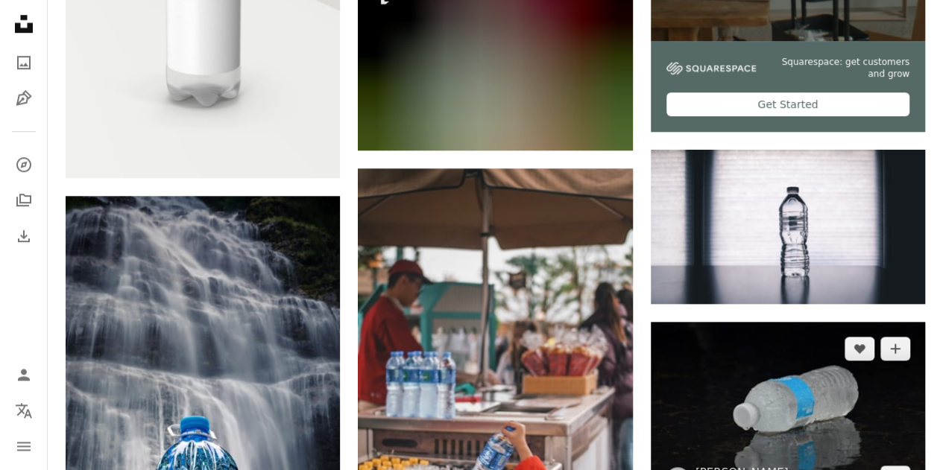
scroll to position [596, 0]
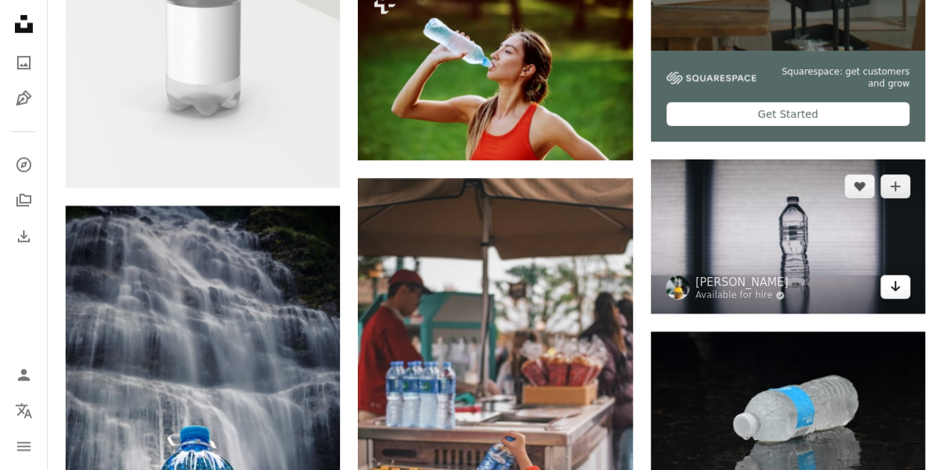
click at [890, 285] on icon "Arrow pointing down" at bounding box center [895, 286] width 12 height 18
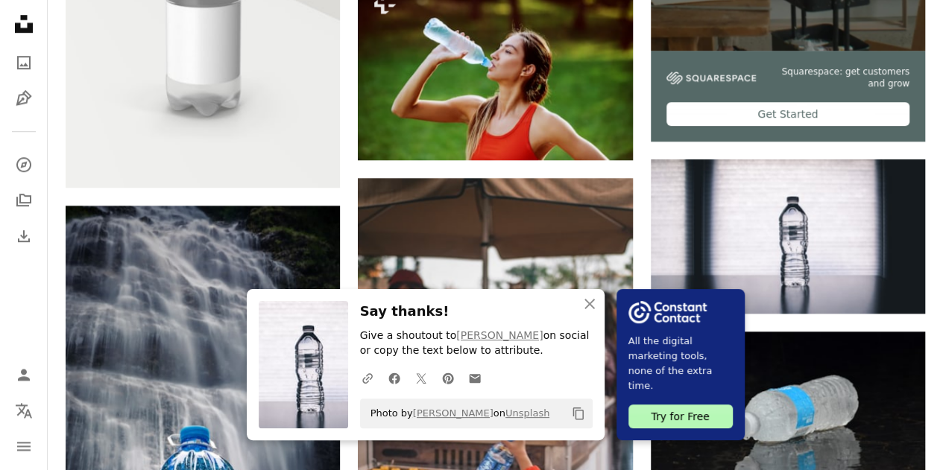
click at [579, 417] on icon "Copy content" at bounding box center [578, 413] width 13 height 13
